Goal: Navigation & Orientation: Find specific page/section

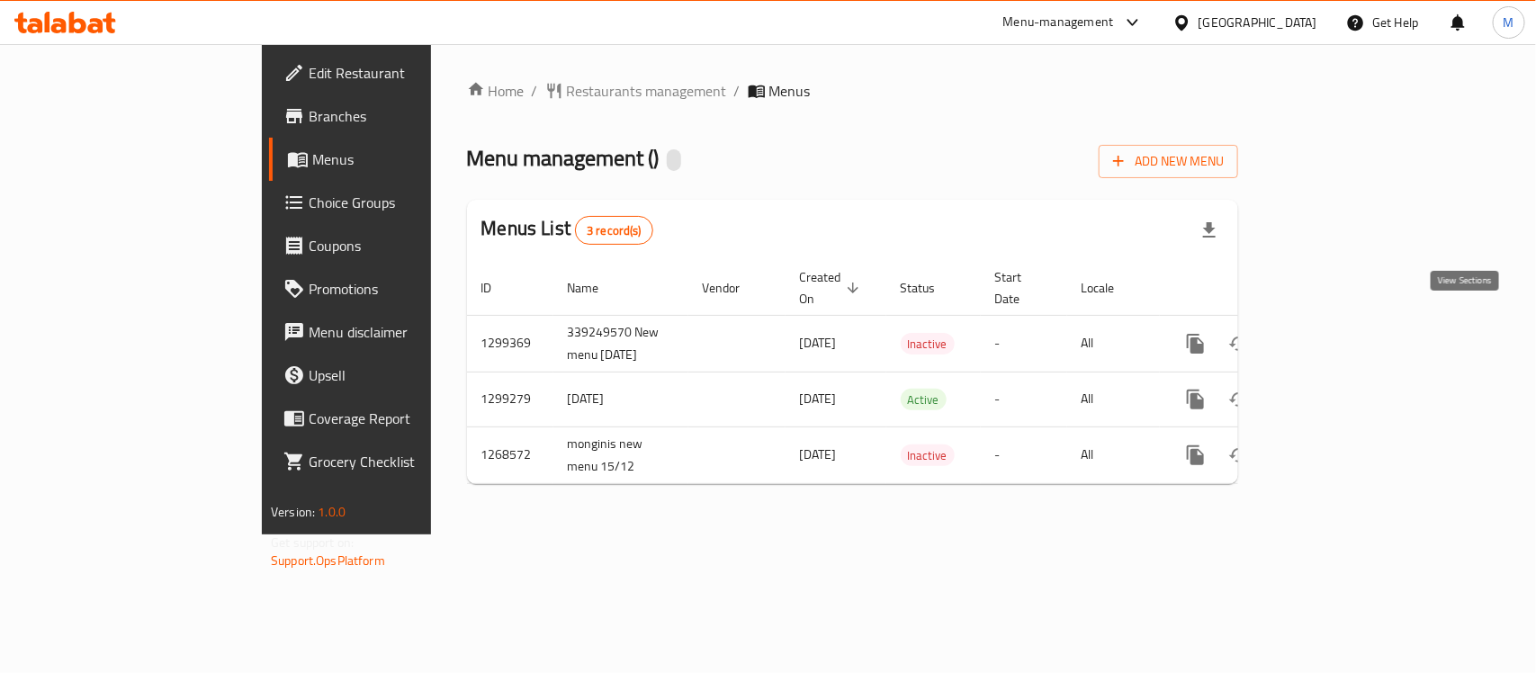
click at [1347, 322] on link "enhanced table" at bounding box center [1324, 343] width 43 height 43
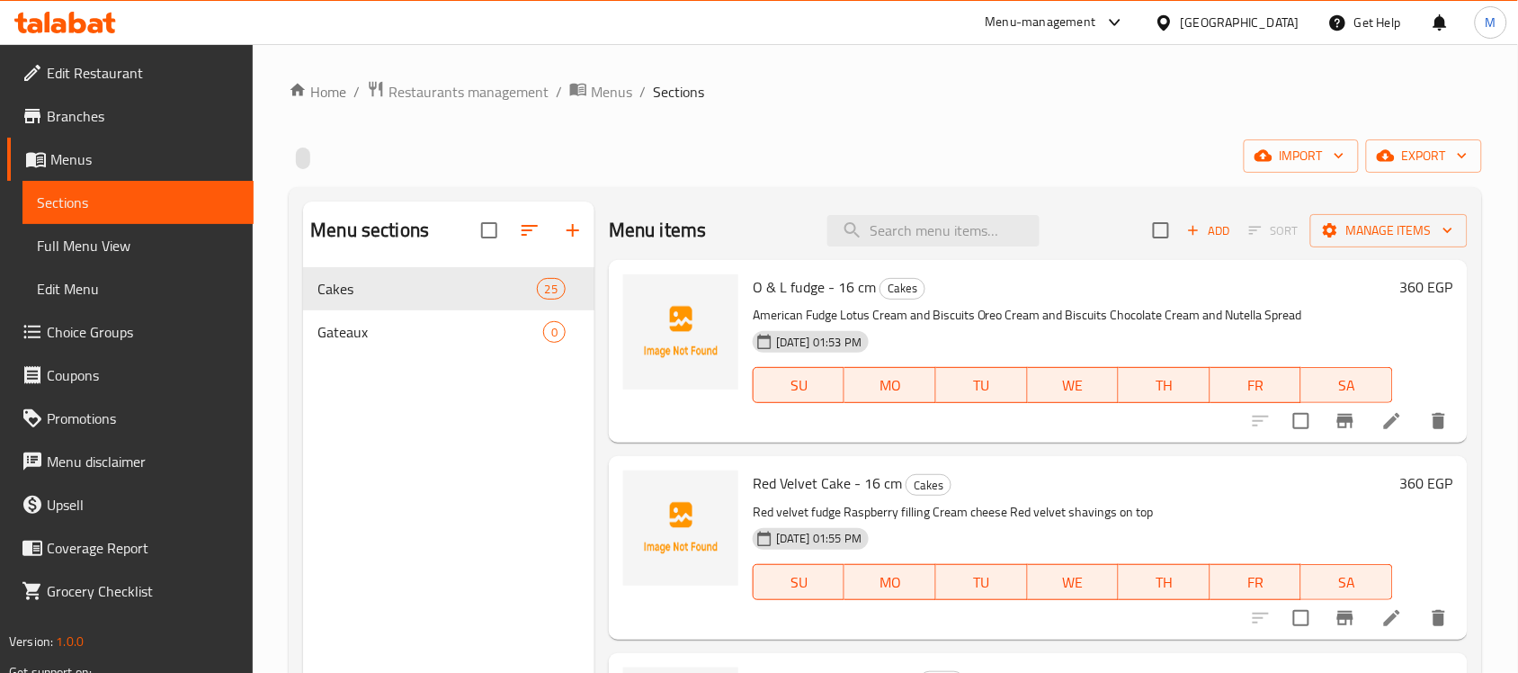
click at [612, 106] on div "Home / Restaurants management / Menus / Sections import export Menu sections Ca…" at bounding box center [886, 484] width 1194 height 809
click at [609, 73] on div "Home / Restaurants management / Menus / Sections import export Menu sections Ca…" at bounding box center [886, 484] width 1266 height 881
click at [607, 83] on span "Menus" at bounding box center [611, 92] width 41 height 22
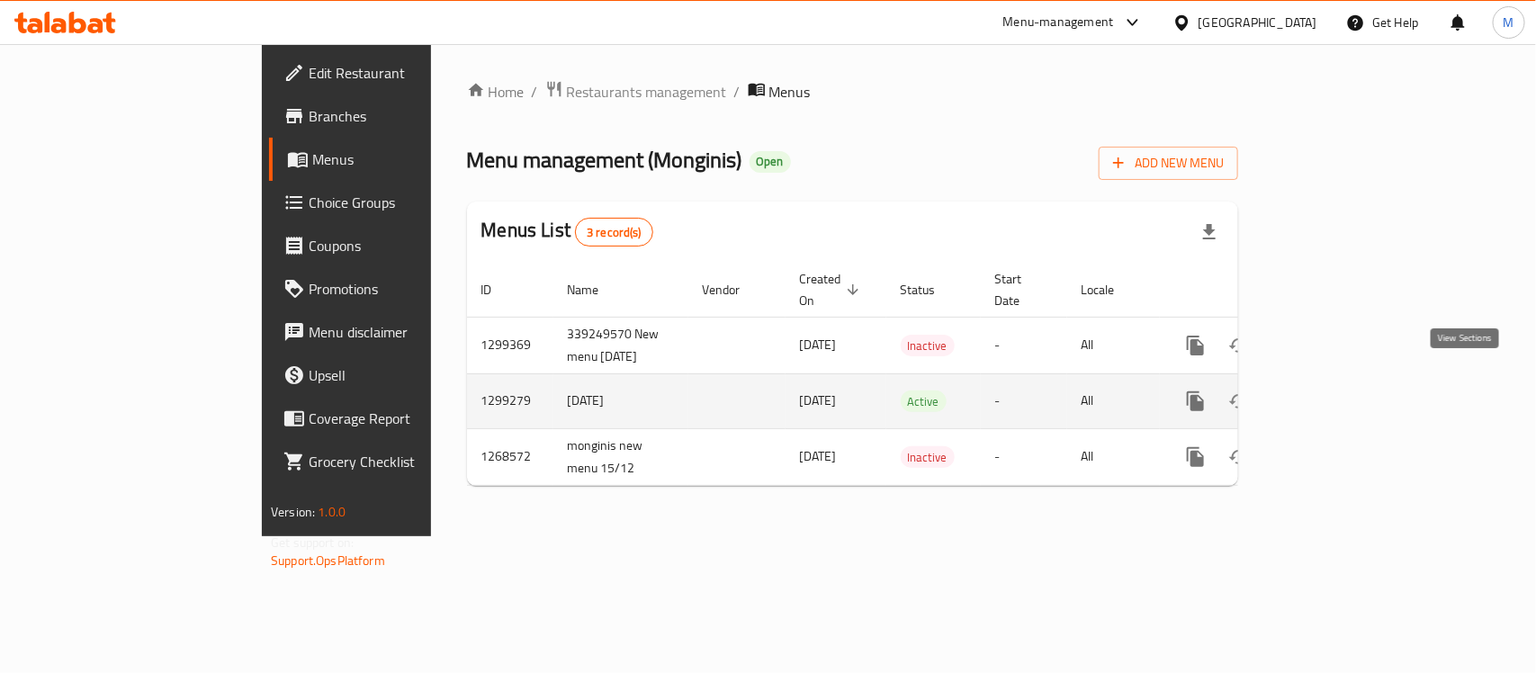
click at [1333, 393] on icon "enhanced table" at bounding box center [1325, 401] width 16 height 16
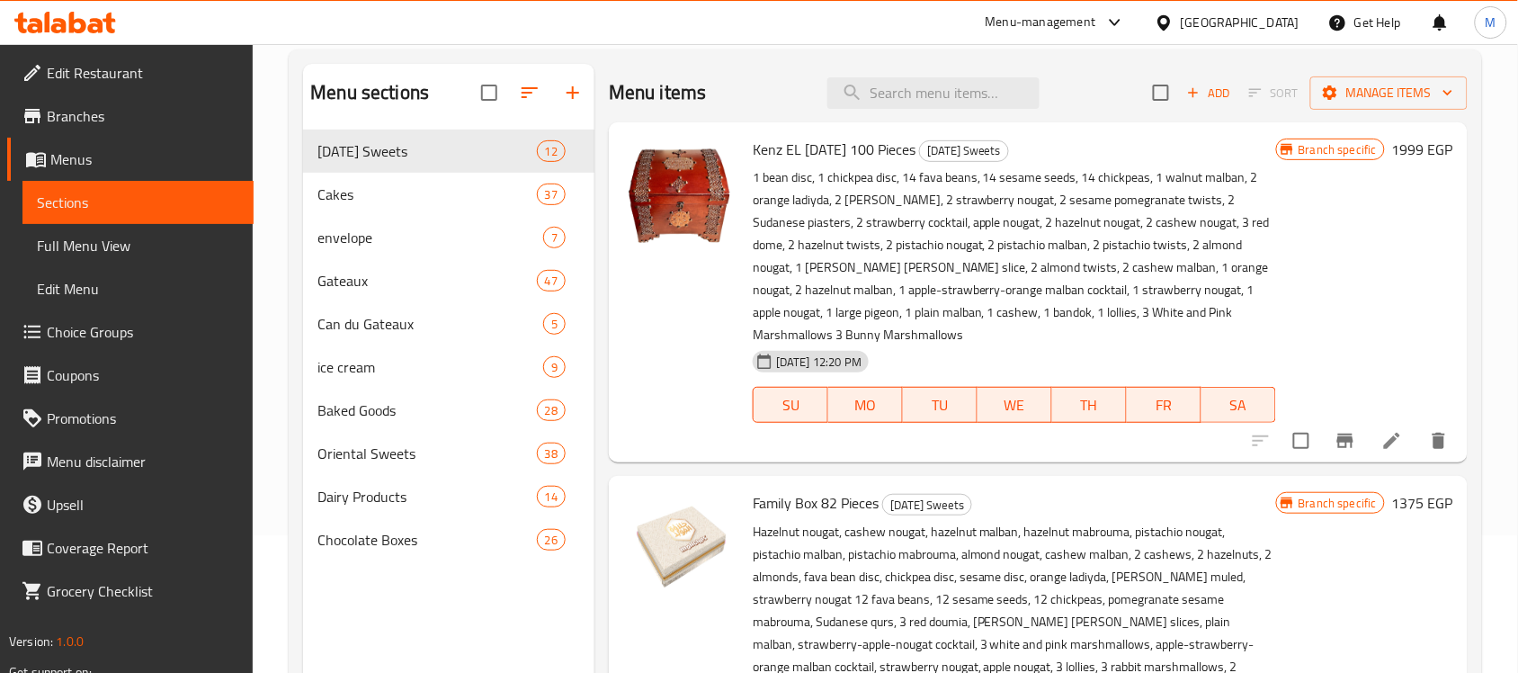
scroll to position [253, 0]
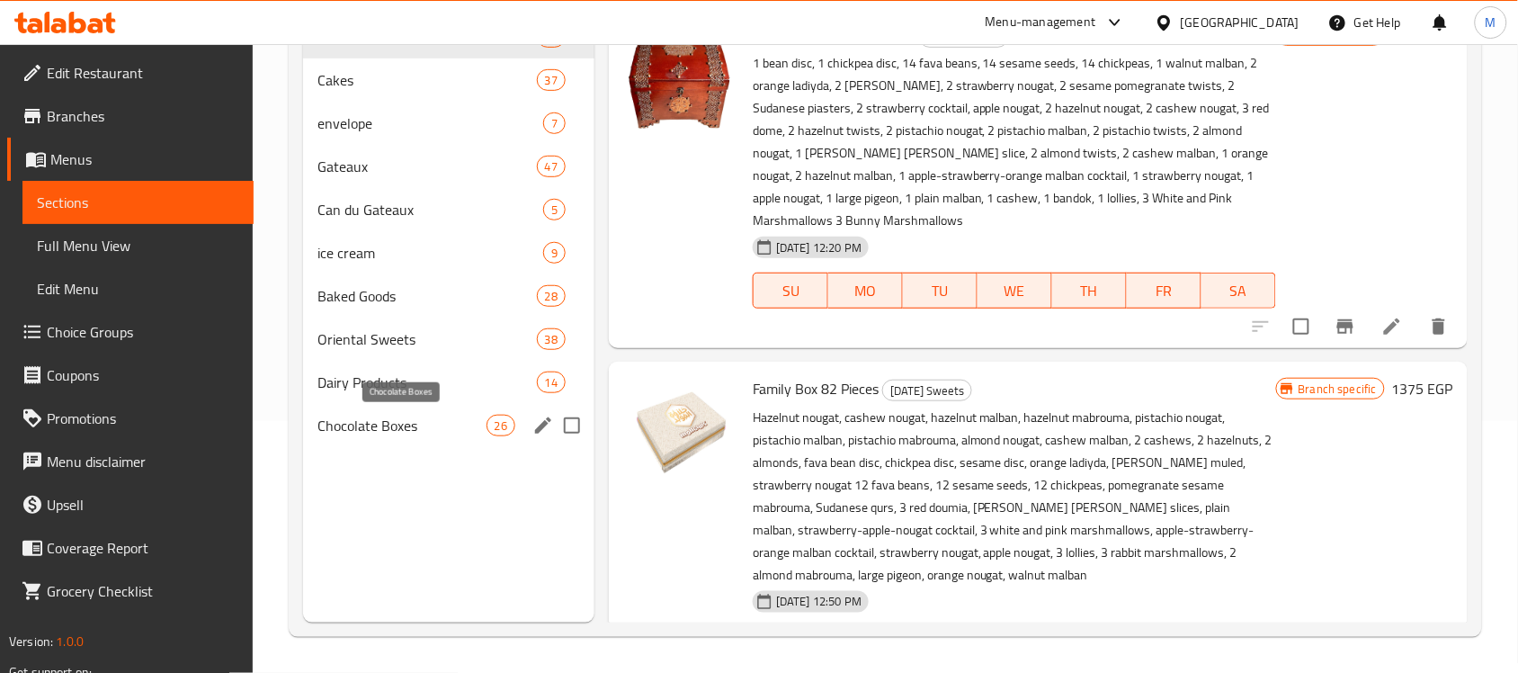
click at [460, 423] on span "Chocolate Boxes" at bounding box center [402, 426] width 168 height 22
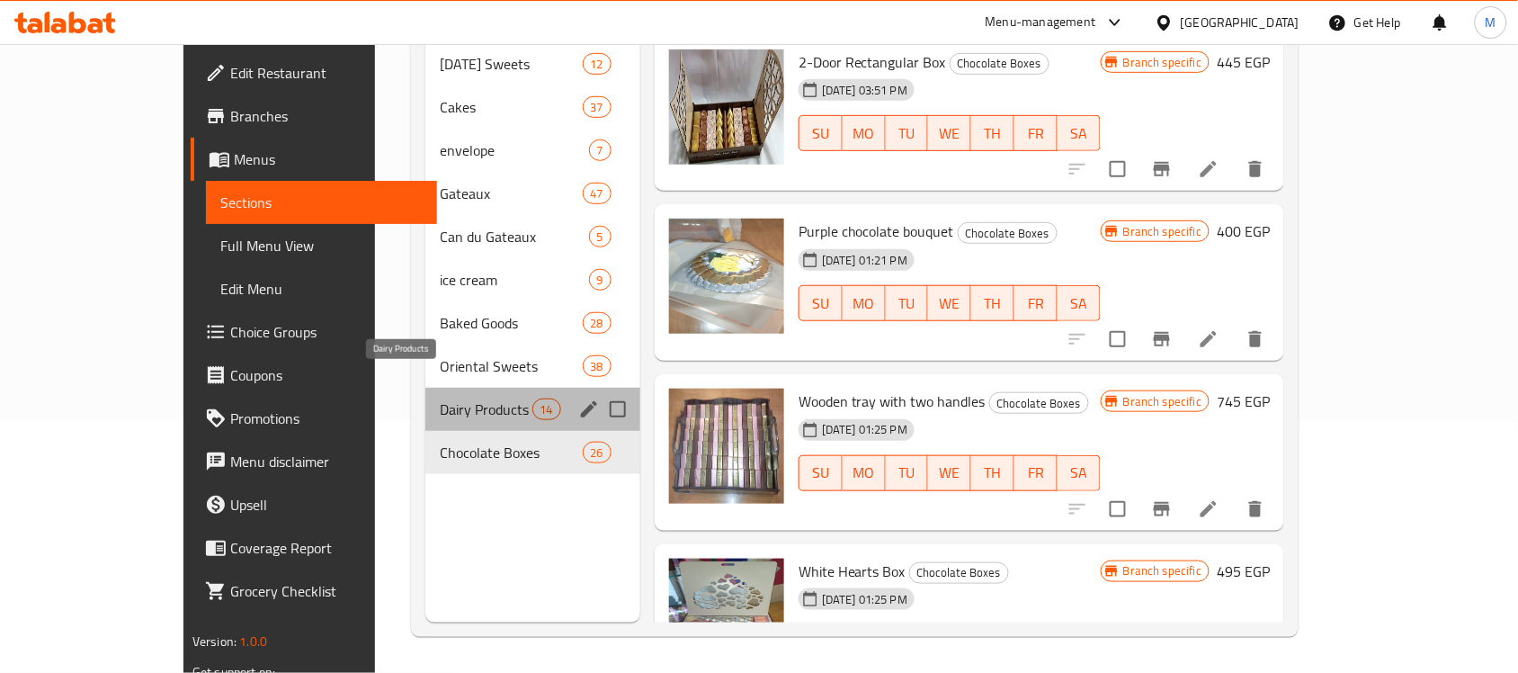
click at [448, 399] on span "Dairy Products" at bounding box center [486, 410] width 92 height 22
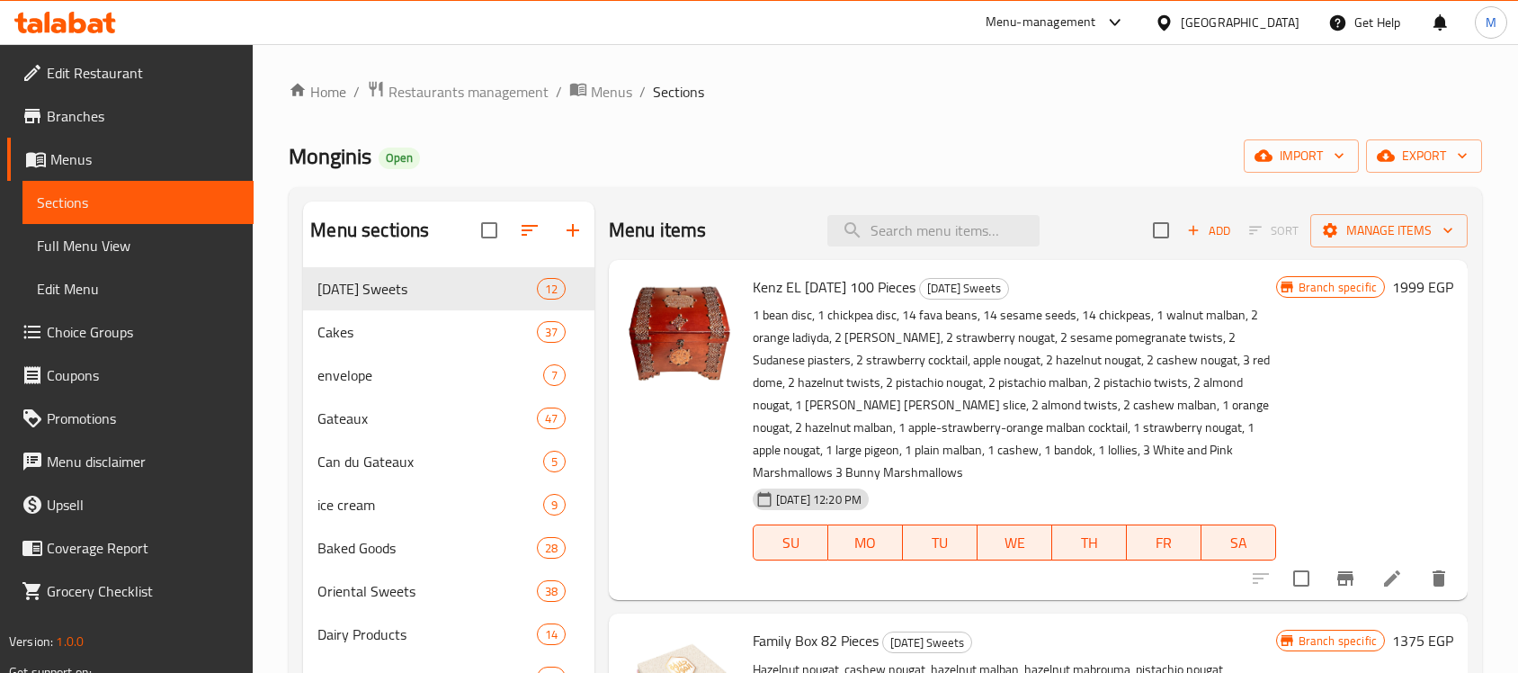
scroll to position [253, 0]
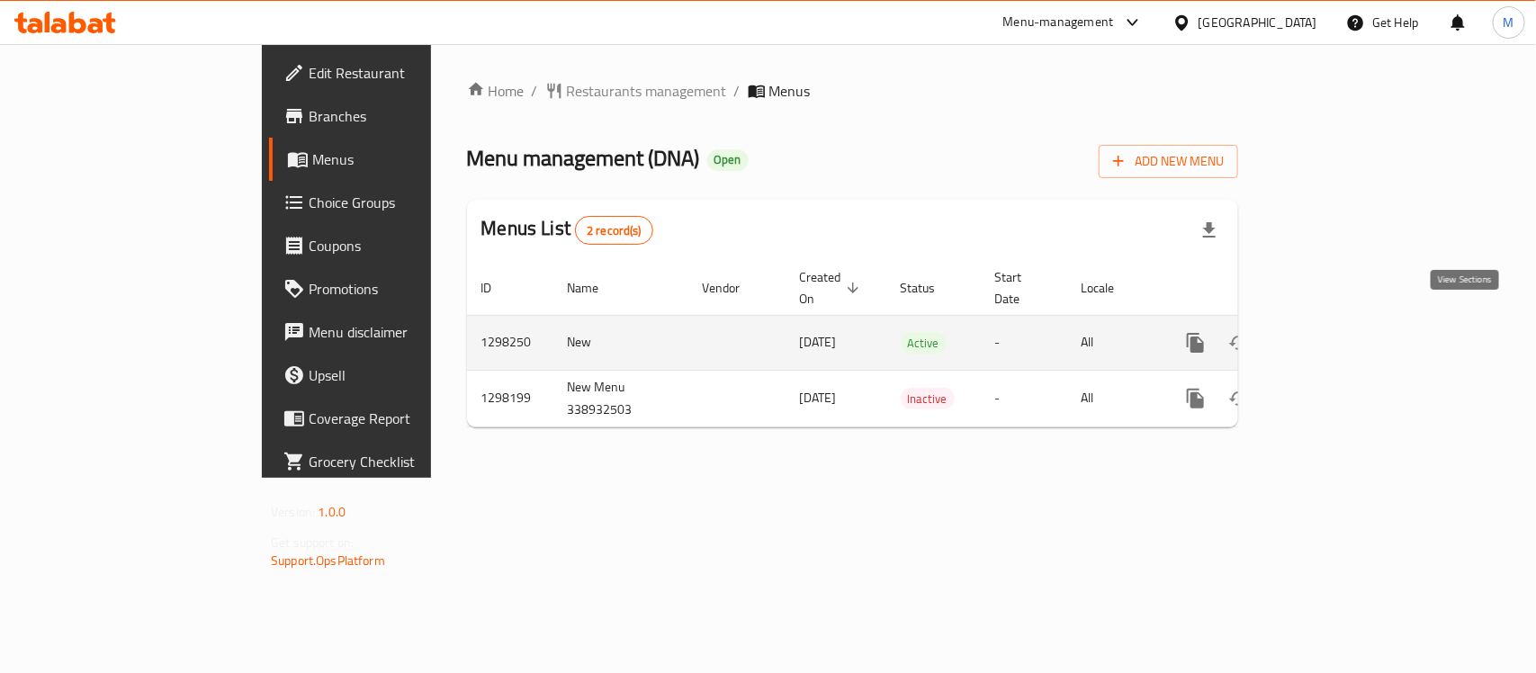
click at [1336, 332] on icon "enhanced table" at bounding box center [1325, 343] width 22 height 22
